Goal: Check status: Check status

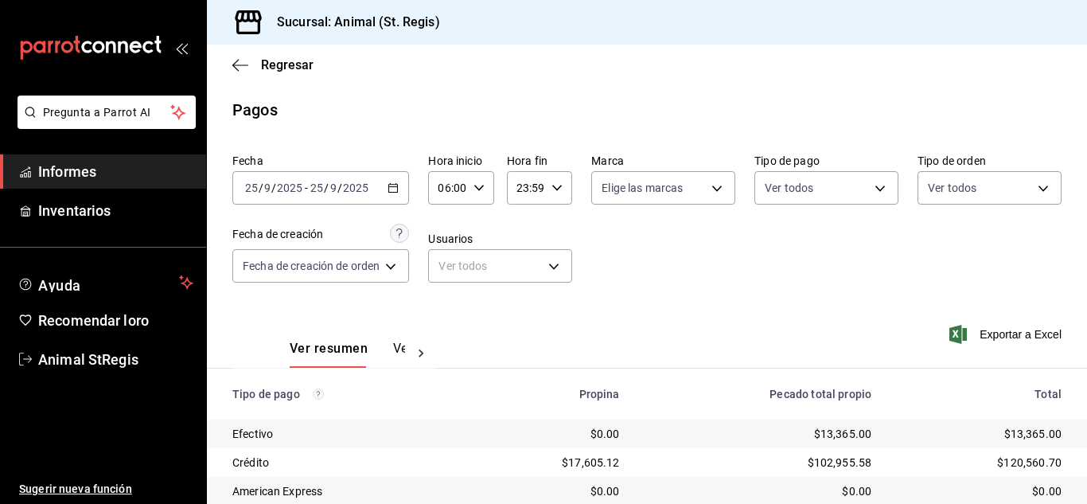
scroll to position [200, 0]
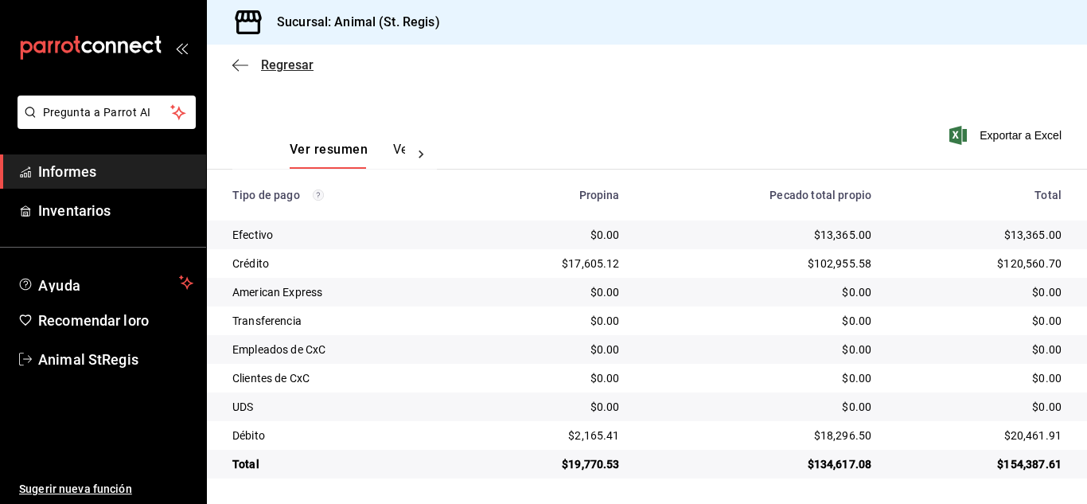
click at [285, 70] on font "Regresar" at bounding box center [287, 64] width 53 height 15
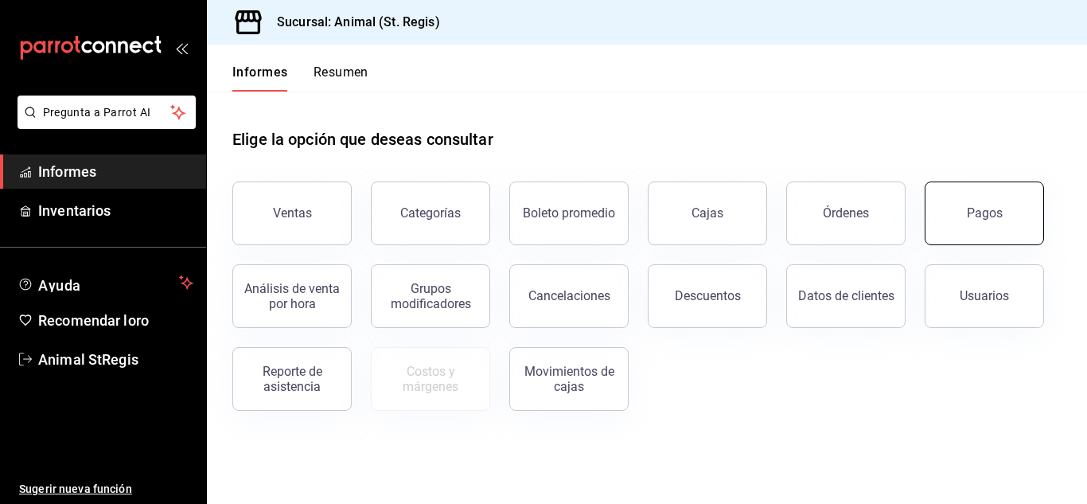
click at [983, 229] on button "Pagos" at bounding box center [983, 213] width 119 height 64
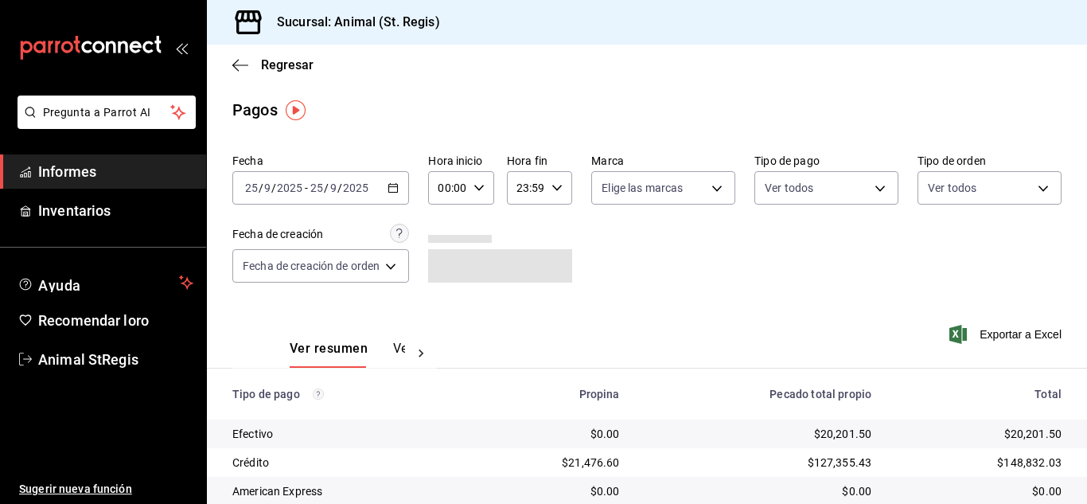
click at [478, 187] on icon "button" at bounding box center [478, 187] width 11 height 11
click at [446, 307] on font "02" at bounding box center [446, 304] width 13 height 13
type input "02:00"
click at [446, 293] on font "06" at bounding box center [446, 298] width 13 height 13
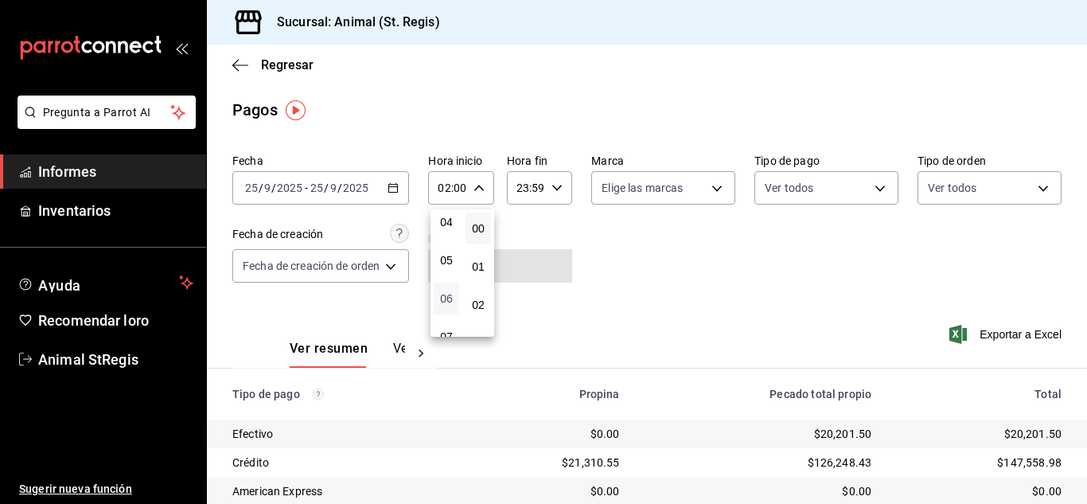
type input "06:00"
click at [843, 303] on div at bounding box center [543, 252] width 1087 height 504
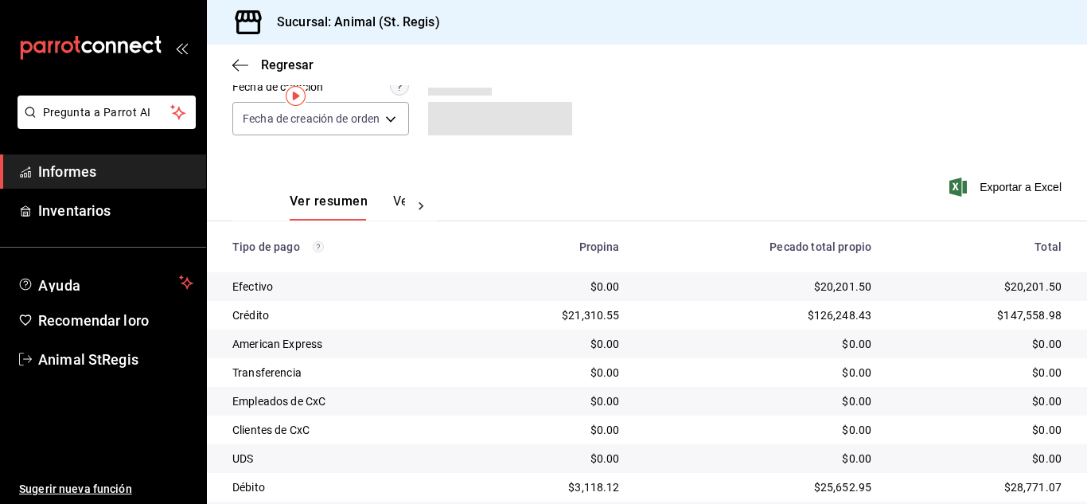
scroll to position [200, 0]
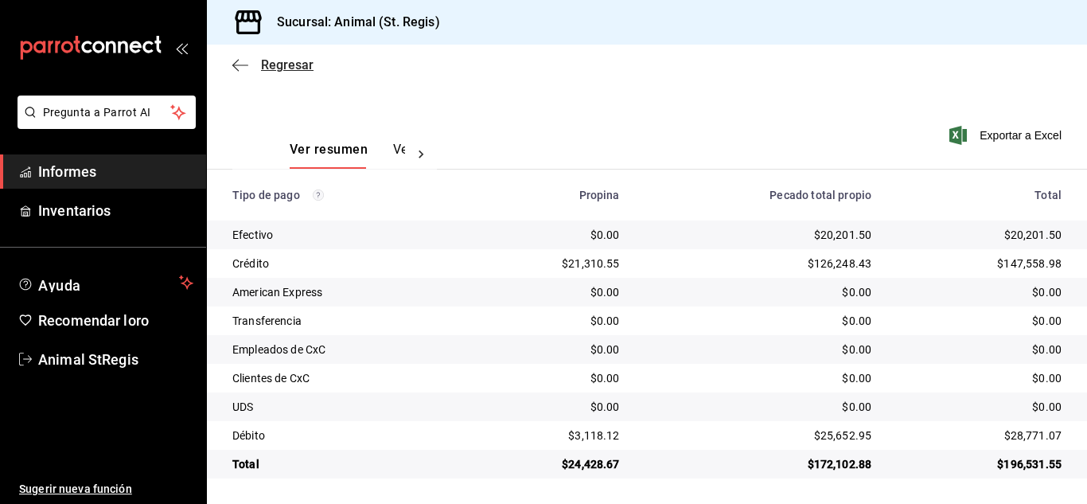
click at [287, 64] on font "Regresar" at bounding box center [287, 64] width 53 height 15
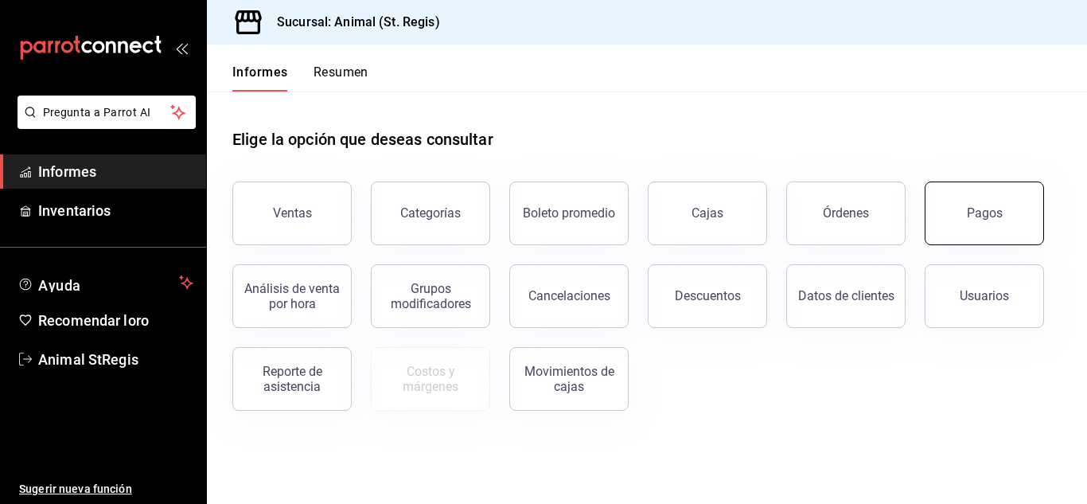
click at [951, 219] on button "Pagos" at bounding box center [983, 213] width 119 height 64
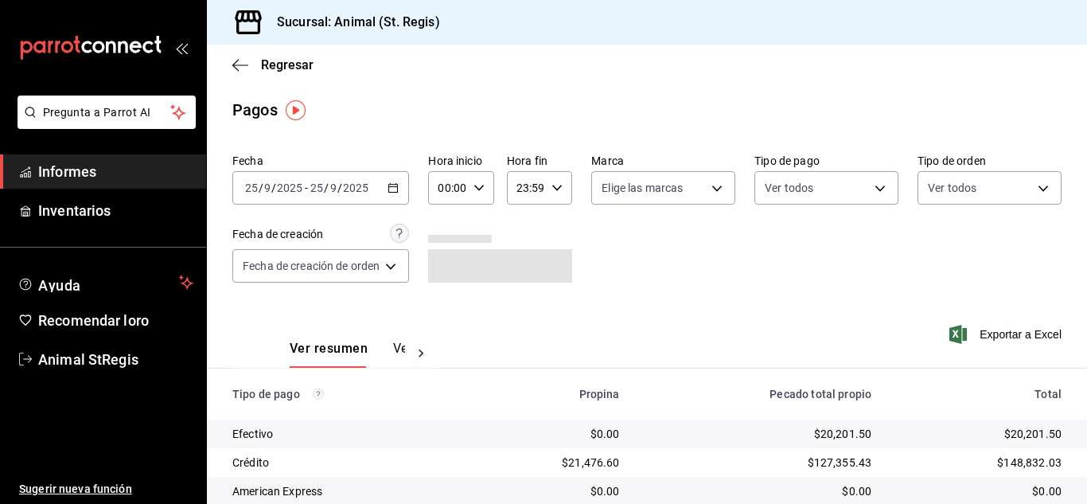
click at [482, 190] on icon "button" at bounding box center [478, 187] width 11 height 11
drag, startPoint x: 449, startPoint y: 298, endPoint x: 461, endPoint y: 299, distance: 12.0
click at [449, 298] on font "02" at bounding box center [446, 304] width 13 height 13
type input "02:00"
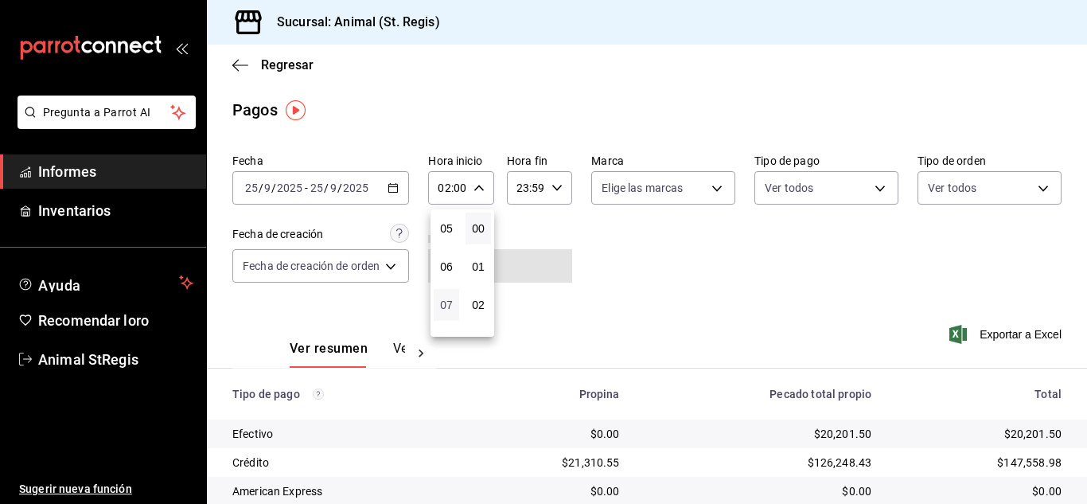
click at [449, 304] on font "07" at bounding box center [446, 304] width 13 height 13
type input "07:00"
click at [927, 252] on div at bounding box center [543, 252] width 1087 height 504
